Goal: Book appointment/travel/reservation

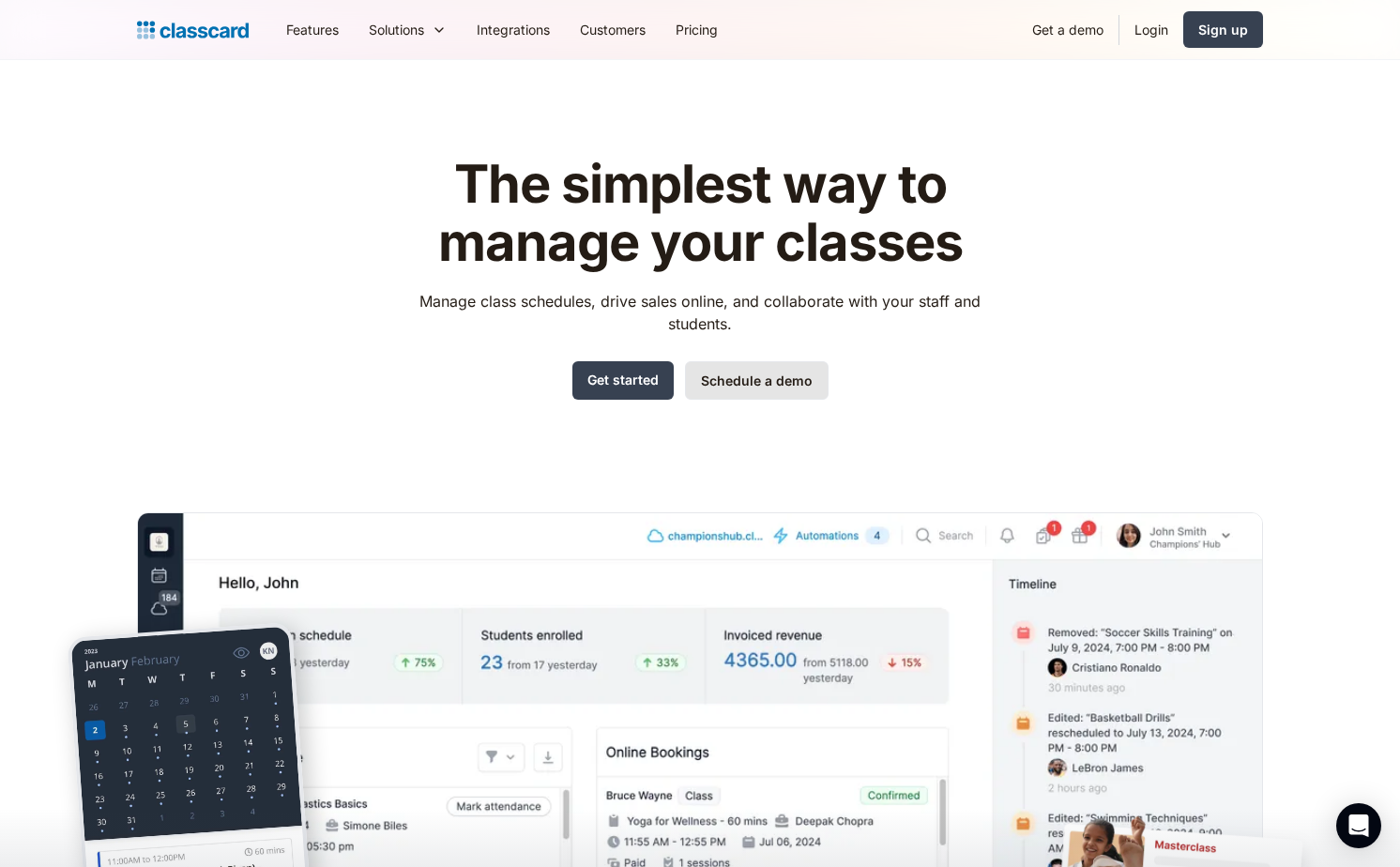
click at [731, 378] on link "Schedule a demo" at bounding box center [757, 381] width 144 height 39
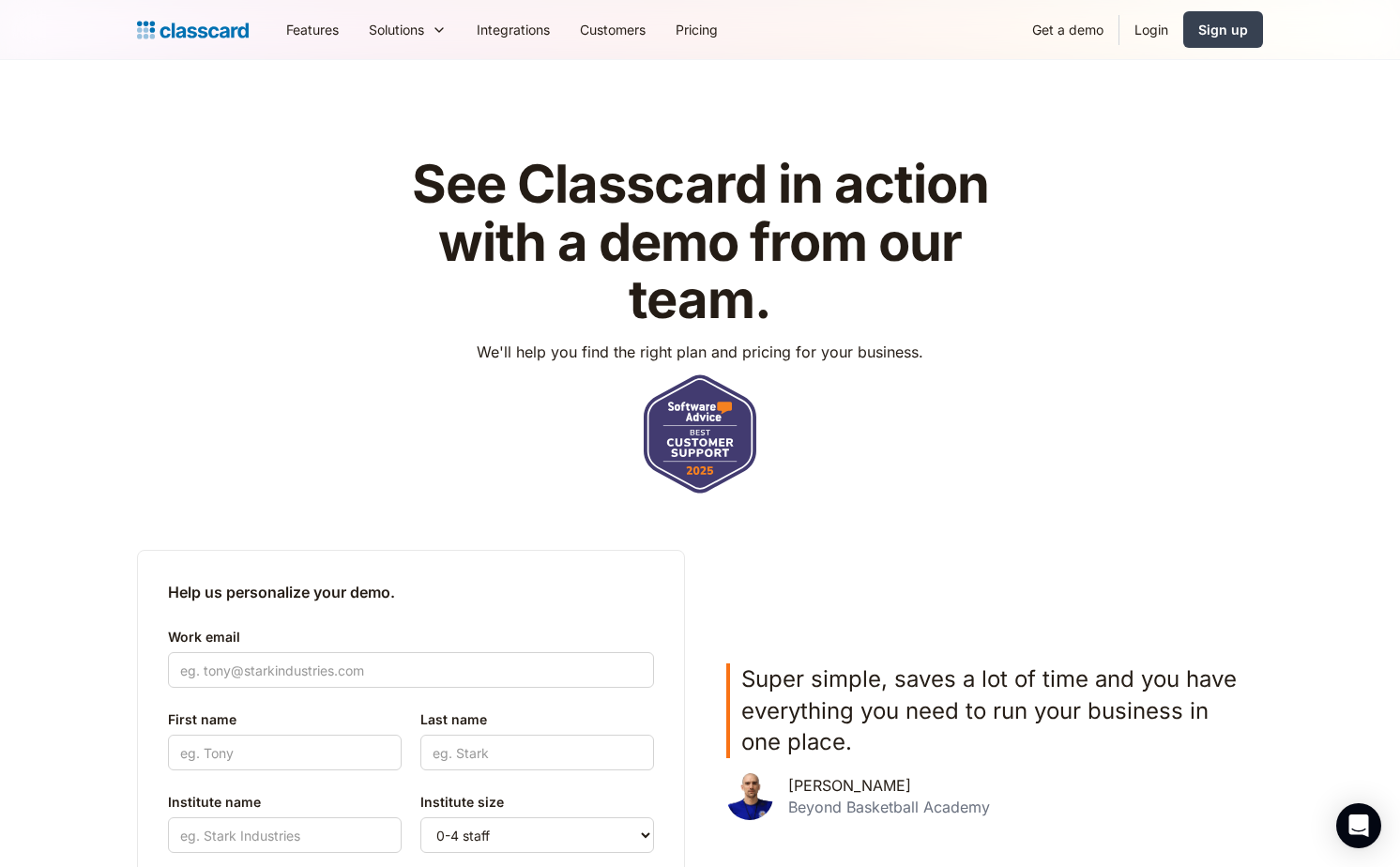
click at [223, 21] on img "home" at bounding box center [192, 29] width 112 height 26
